Goal: Find specific page/section: Locate a particular part of the current website

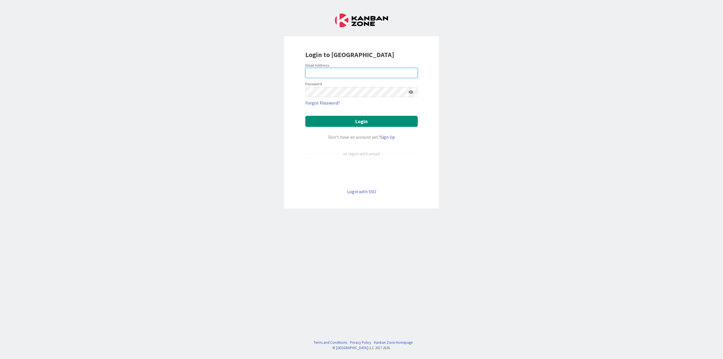
click at [340, 71] on input "email" at bounding box center [361, 73] width 112 height 10
type input "[EMAIL_ADDRESS][DOMAIN_NAME]"
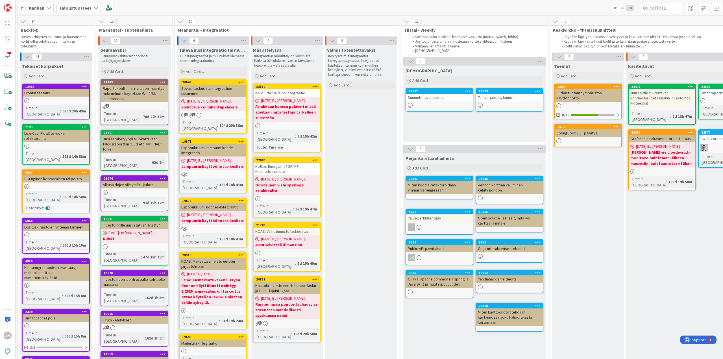
click at [289, 166] on div "Kotkan Energia - L7 SP/MP Kirjanpitoaineisto" at bounding box center [287, 169] width 67 height 12
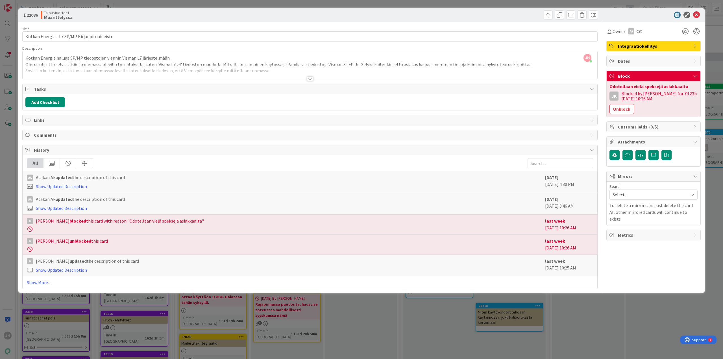
click at [385, 307] on div "ID 22086 Taloustuotteet Määrittelyssä Title 44 / 128 Kotkan Energia - L7 SP/MP …" at bounding box center [361, 179] width 723 height 359
